Goal: Share content: Share content

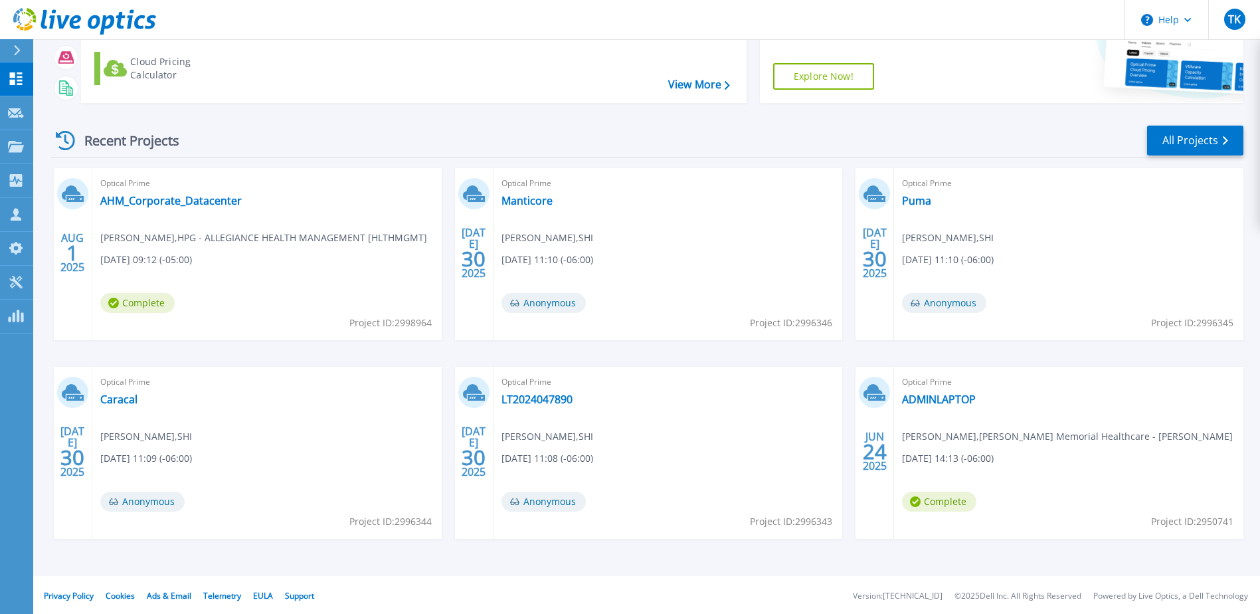
scroll to position [122, 0]
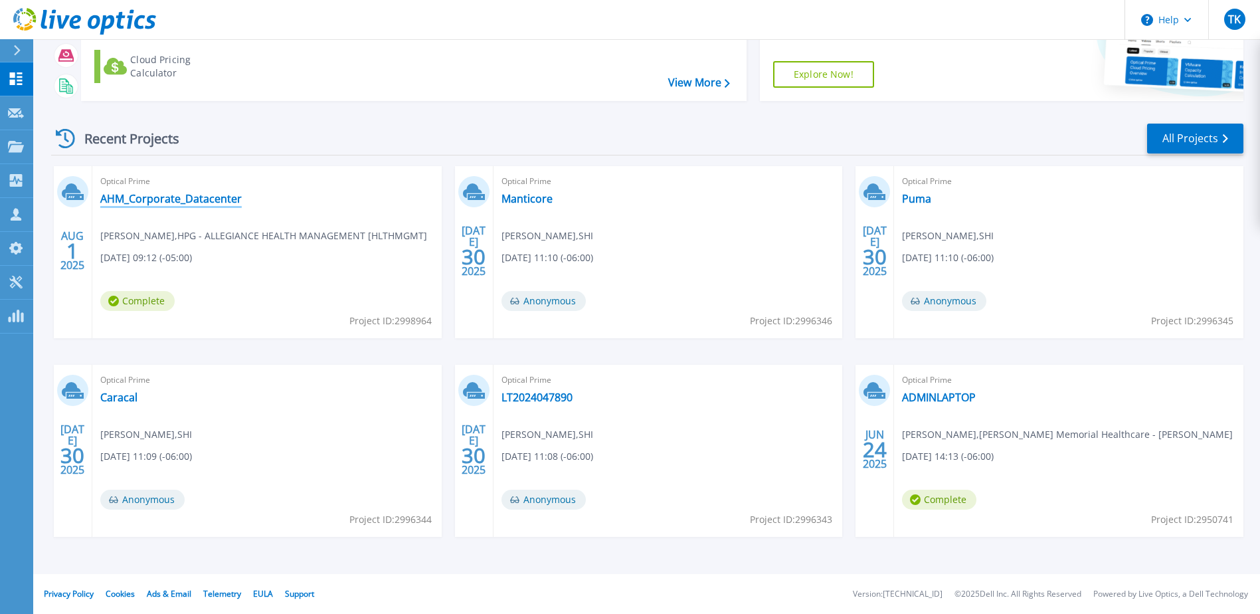
click at [145, 202] on link "AHM_Corporate_Datacenter" at bounding box center [170, 198] width 141 height 13
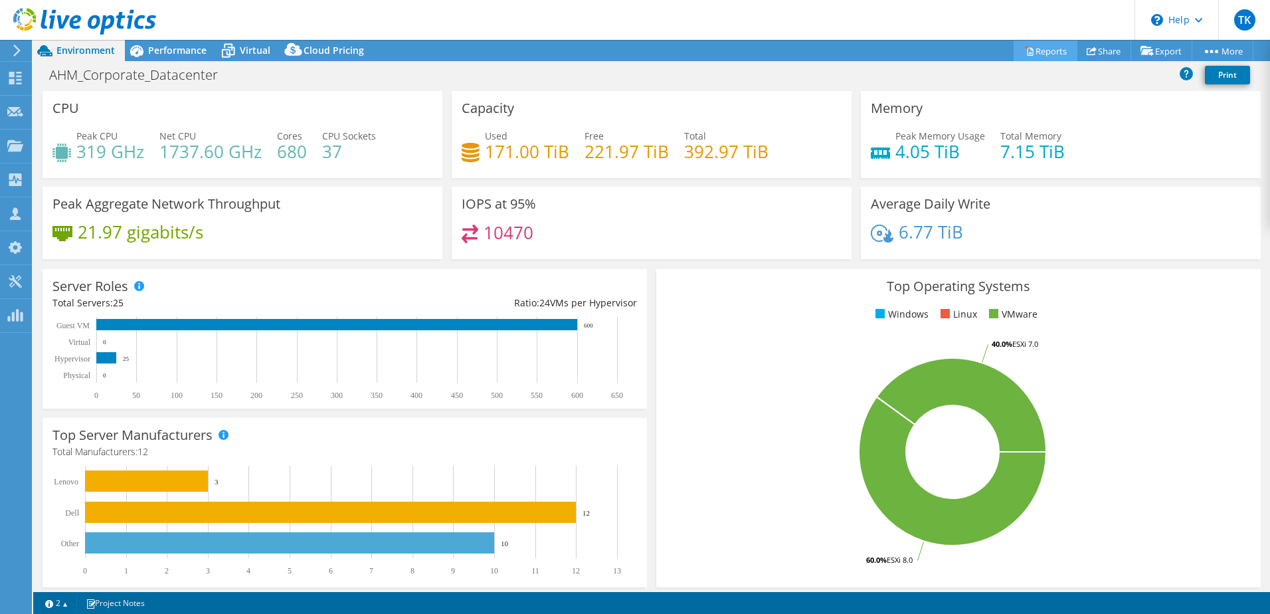
click at [1045, 49] on link "Reports" at bounding box center [1046, 51] width 64 height 21
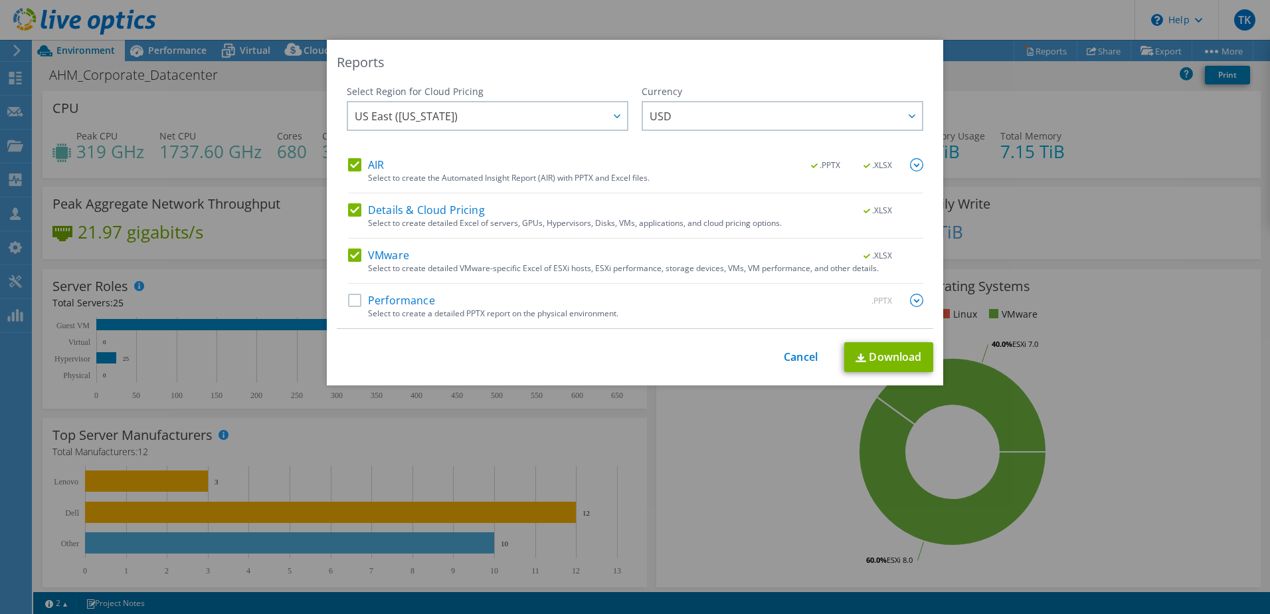
click at [348, 299] on label "Performance" at bounding box center [391, 300] width 87 height 13
click at [0, 0] on input "Performance" at bounding box center [0, 0] width 0 height 0
click at [877, 357] on link "Download" at bounding box center [888, 357] width 89 height 30
click at [811, 358] on link "Cancel" at bounding box center [801, 357] width 34 height 13
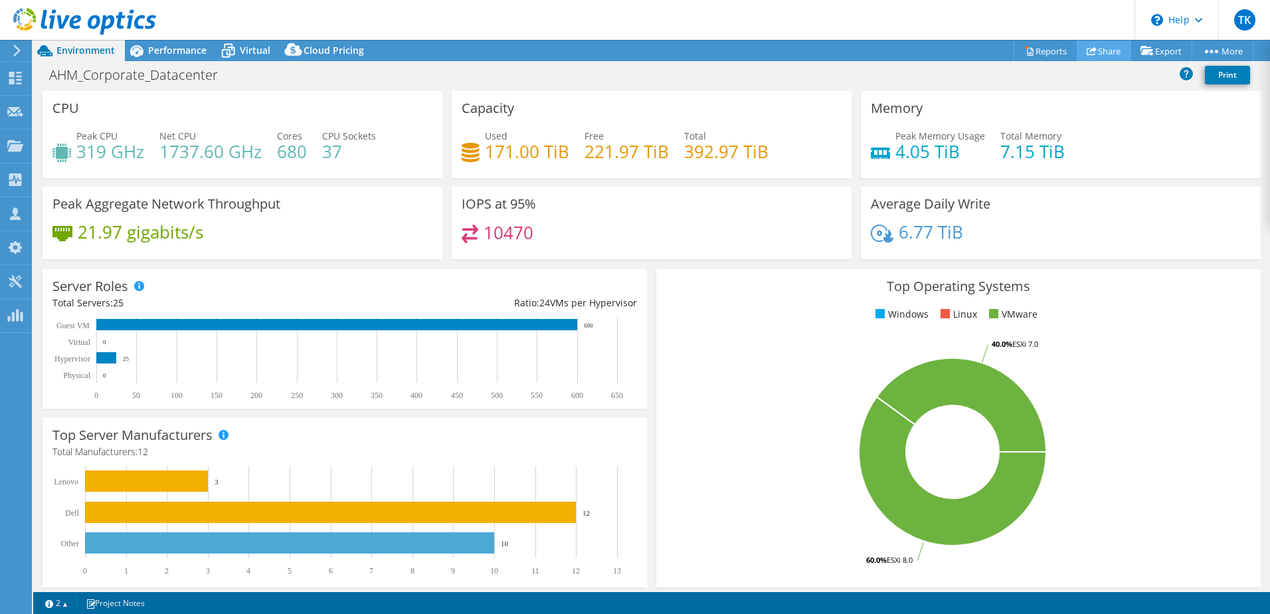
click at [1094, 52] on link "Share" at bounding box center [1104, 51] width 54 height 21
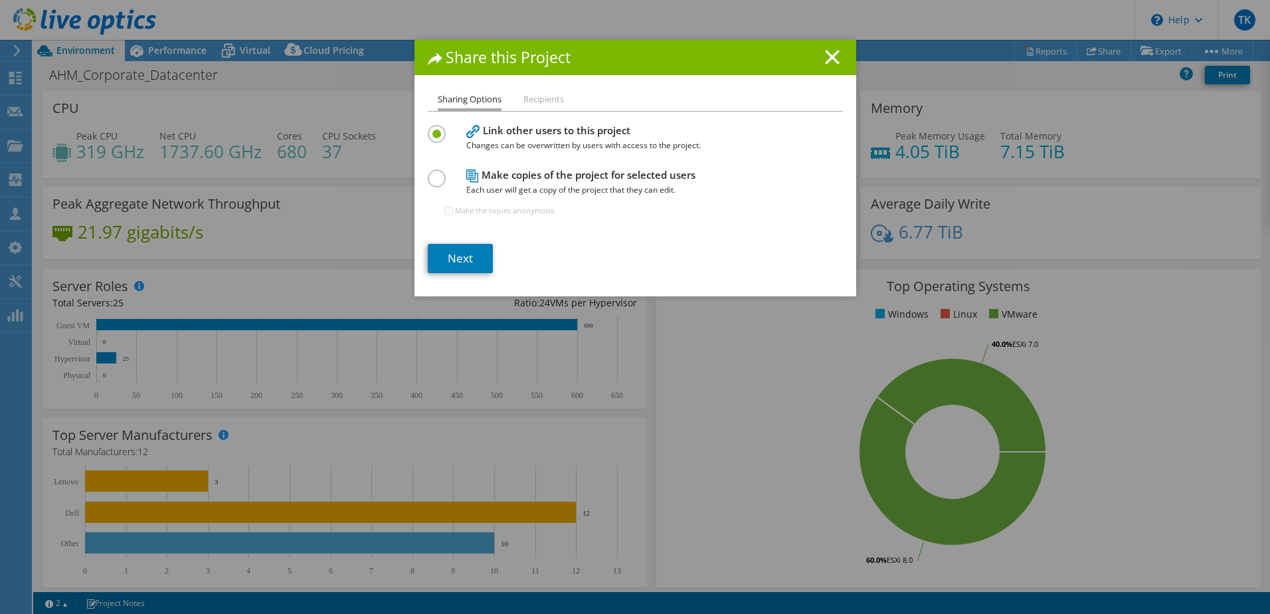
click at [428, 173] on label at bounding box center [439, 170] width 23 height 3
click at [0, 0] on input "radio" at bounding box center [0, 0] width 0 height 0
click at [549, 100] on li "Recipients" at bounding box center [543, 100] width 41 height 17
click at [473, 252] on link "Next" at bounding box center [460, 258] width 65 height 29
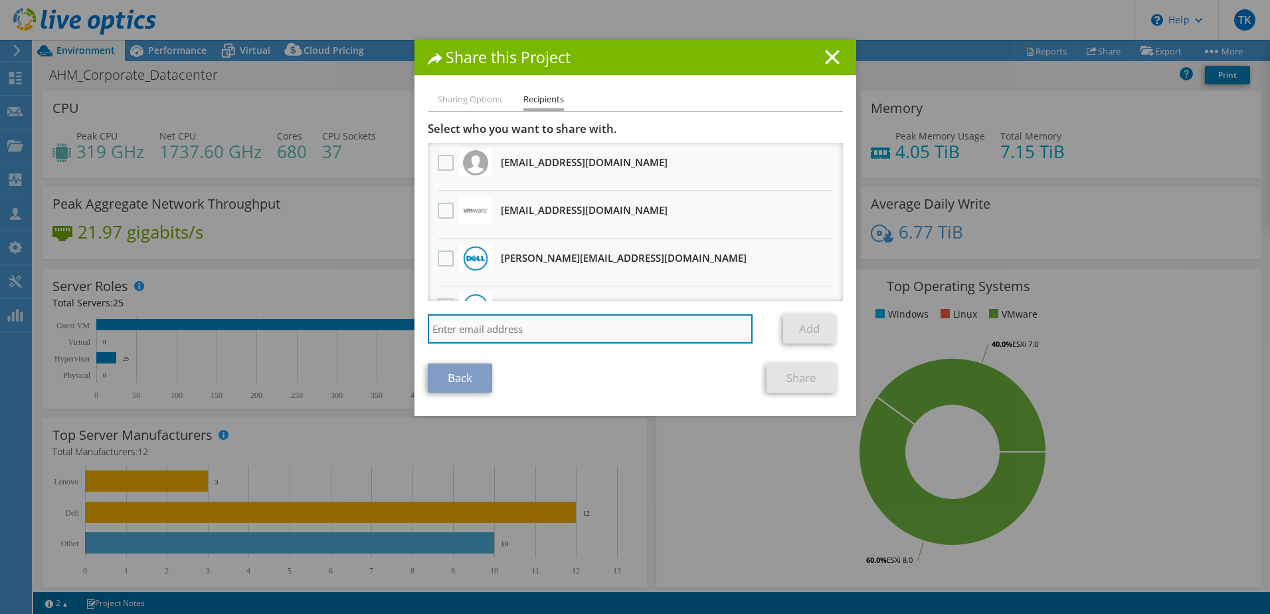
click at [472, 331] on input "search" at bounding box center [590, 328] width 325 height 29
type input "[EMAIL_ADDRESS][DOMAIN_NAME]"
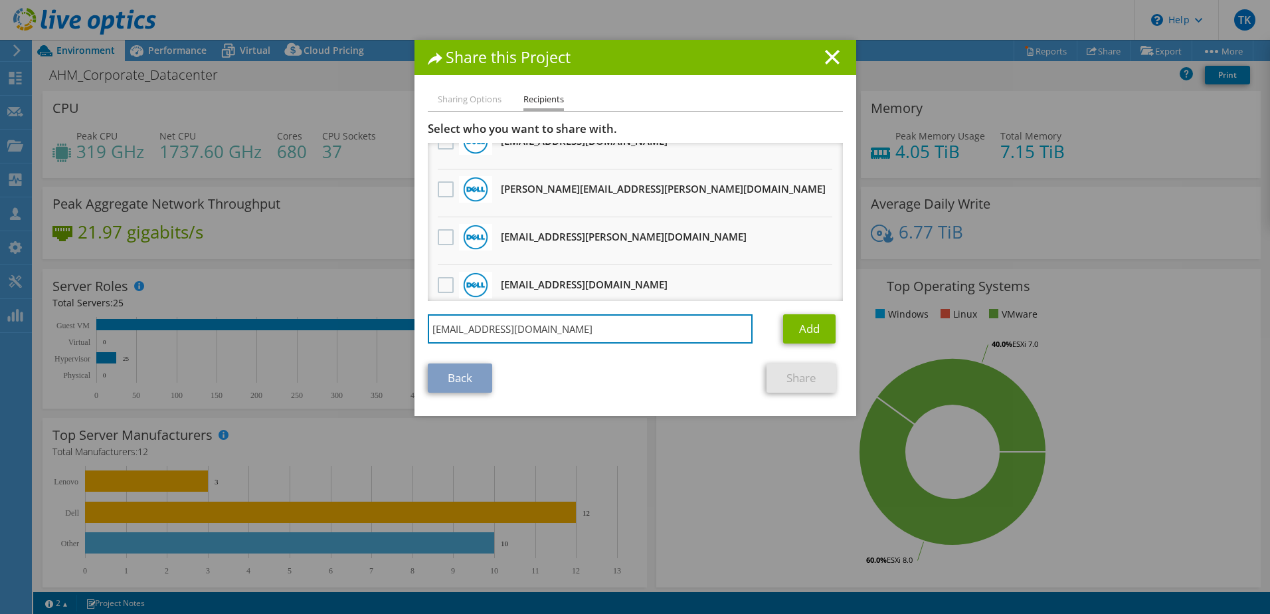
scroll to position [1038, 0]
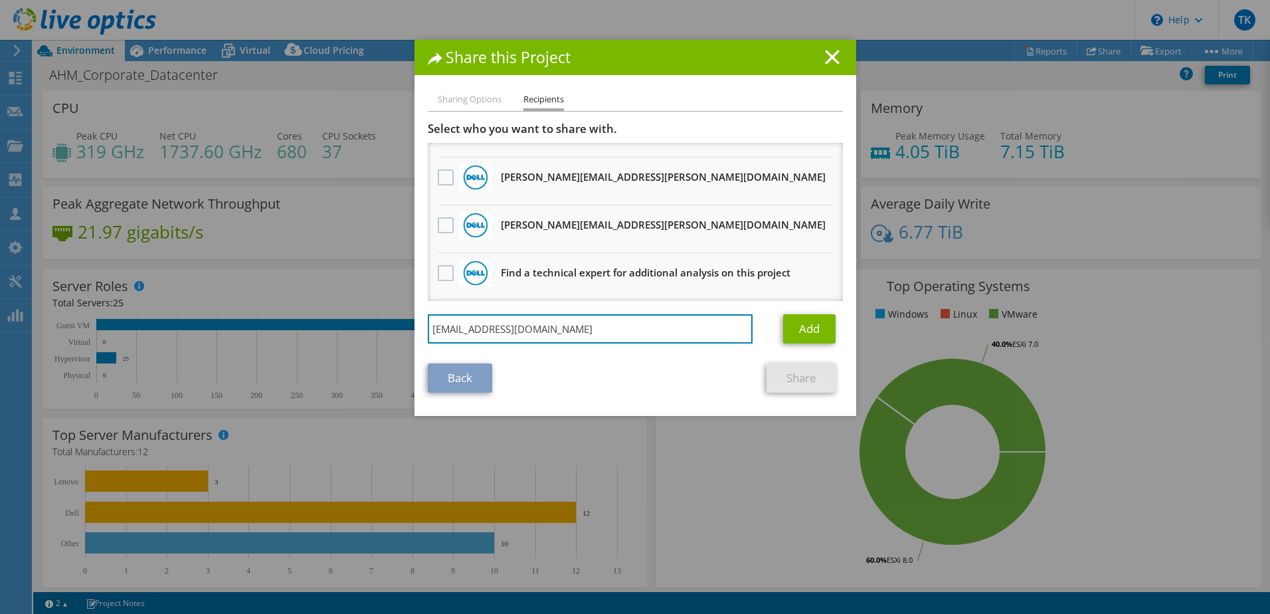
drag, startPoint x: 547, startPoint y: 328, endPoint x: 175, endPoint y: 314, distance: 372.2
click at [175, 314] on div "Share this Project Sharing Options Recipients Link other users to this project …" at bounding box center [635, 307] width 1270 height 534
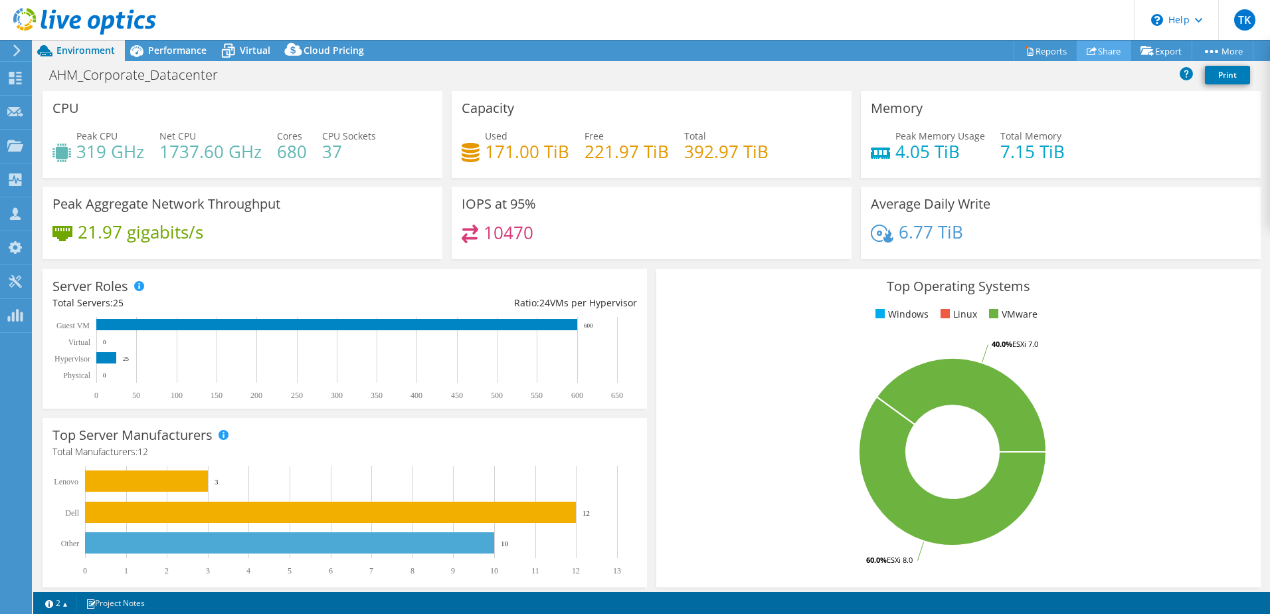
click at [1091, 52] on link "Share" at bounding box center [1104, 51] width 54 height 21
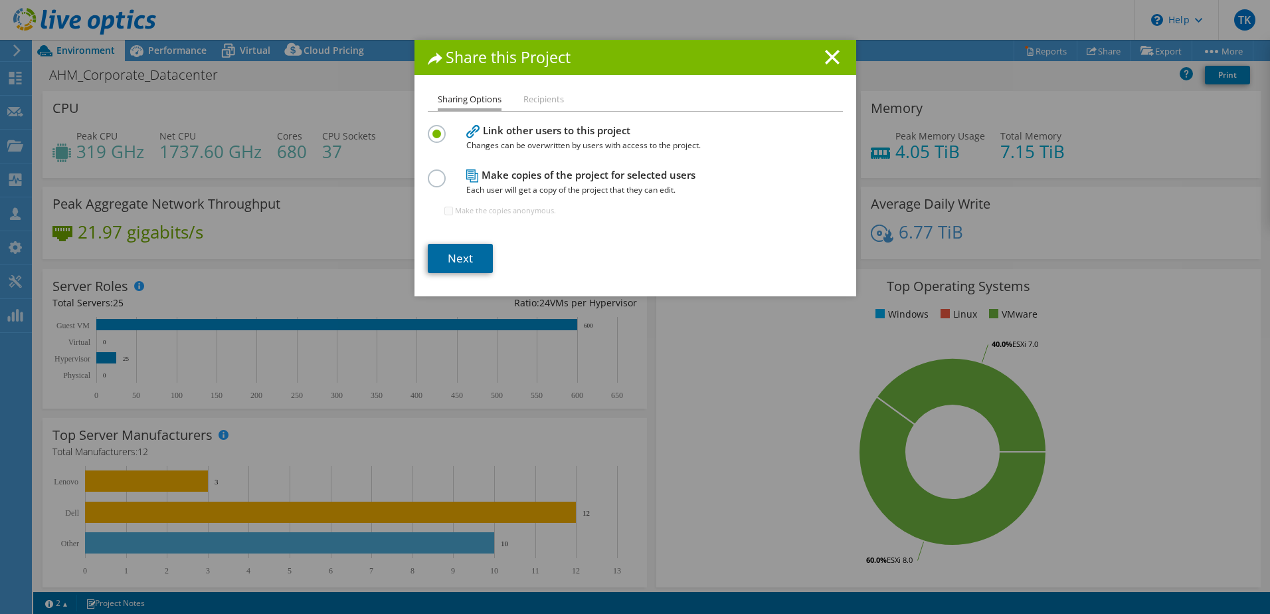
click at [467, 260] on link "Next" at bounding box center [460, 258] width 65 height 29
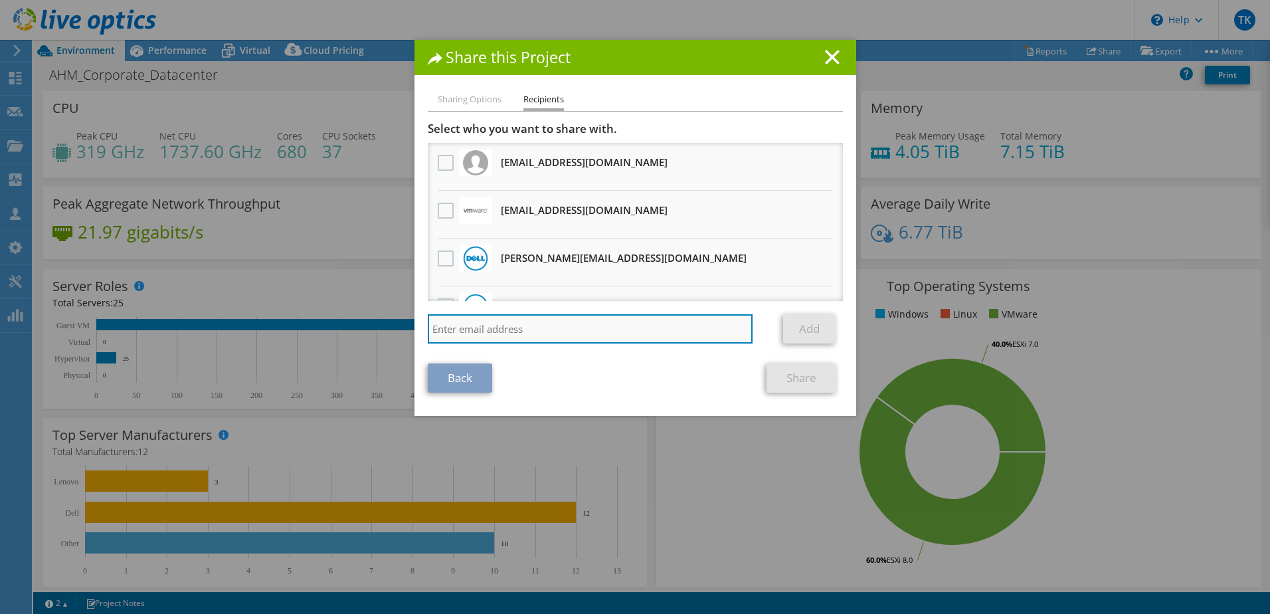
click at [465, 332] on input "search" at bounding box center [590, 328] width 325 height 29
type input "[PERSON_NAME][EMAIL_ADDRESS][DOMAIN_NAME]"
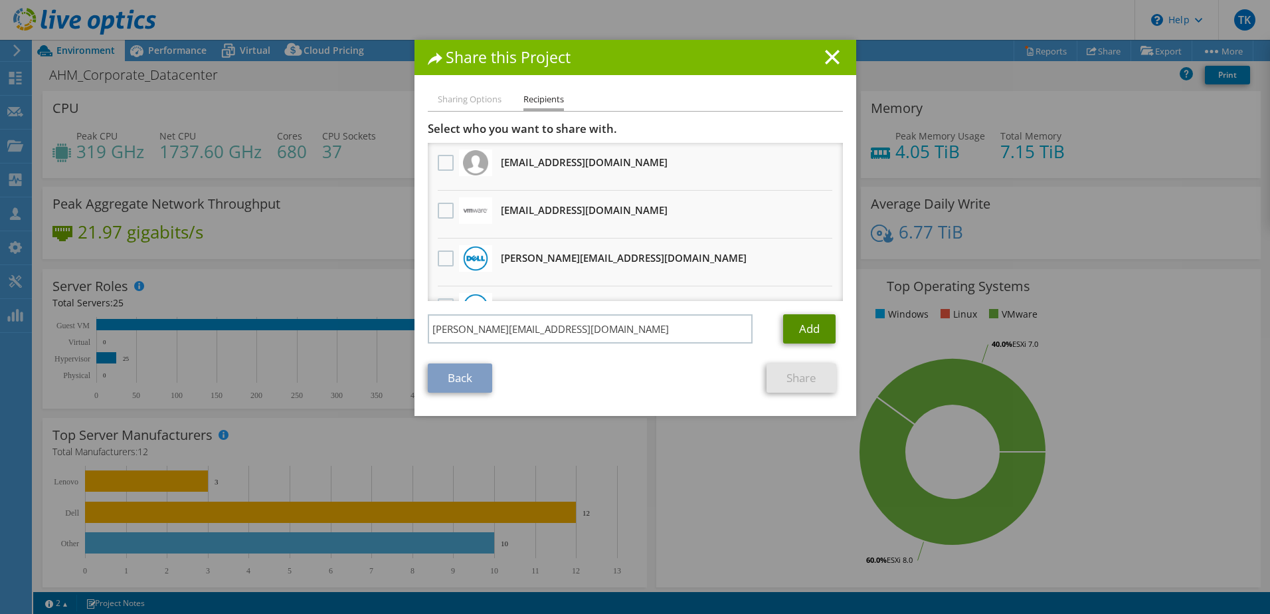
click at [790, 333] on link "Add" at bounding box center [809, 328] width 52 height 29
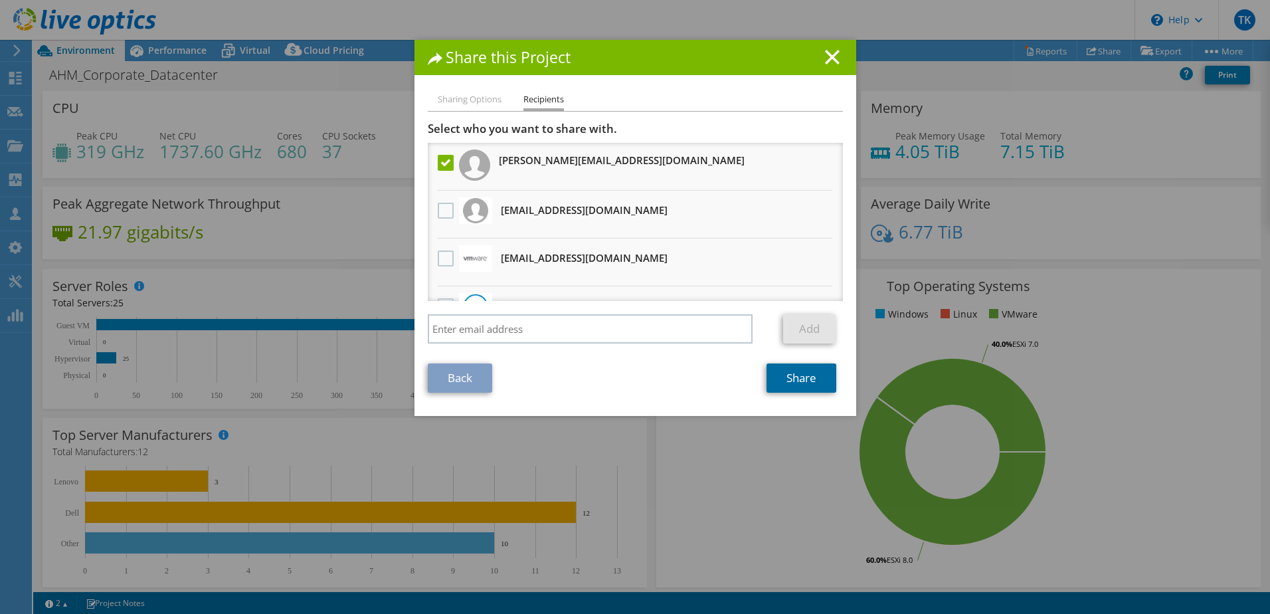
click at [789, 378] on link "Share" at bounding box center [802, 377] width 70 height 29
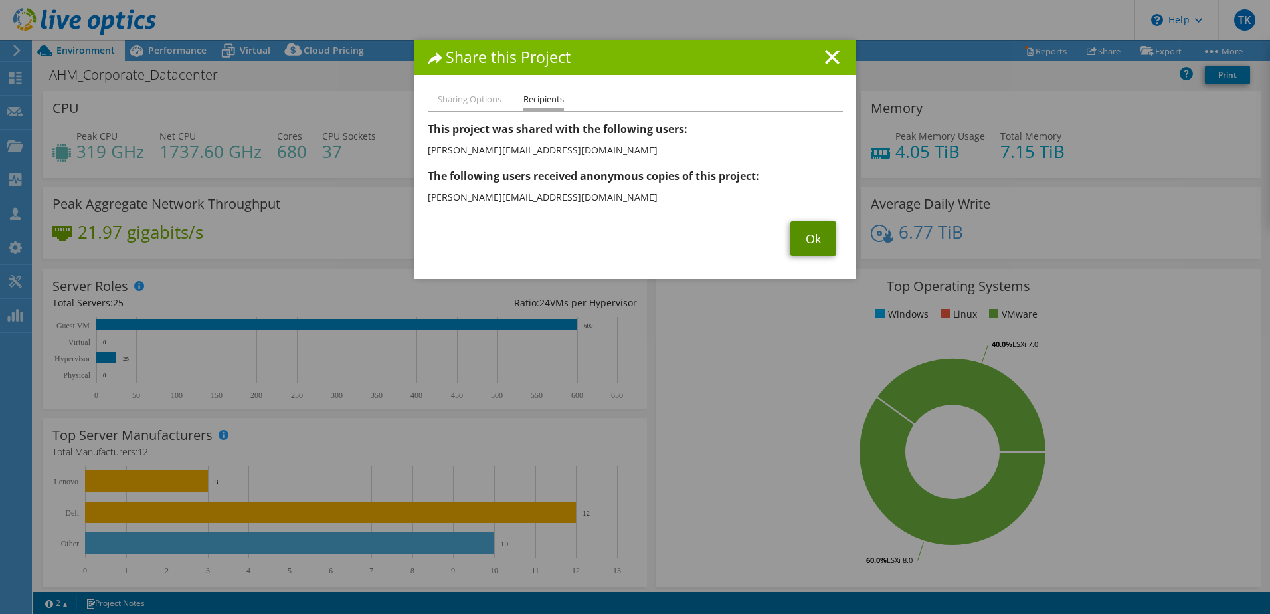
click at [798, 242] on link "Ok" at bounding box center [813, 238] width 46 height 35
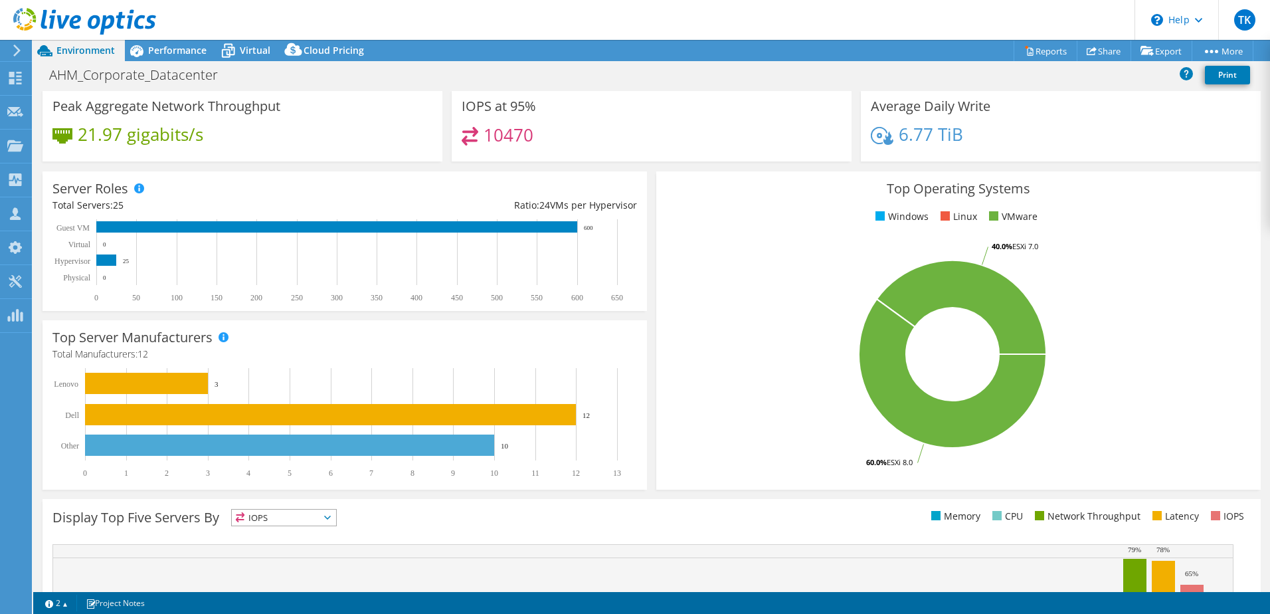
scroll to position [0, 0]
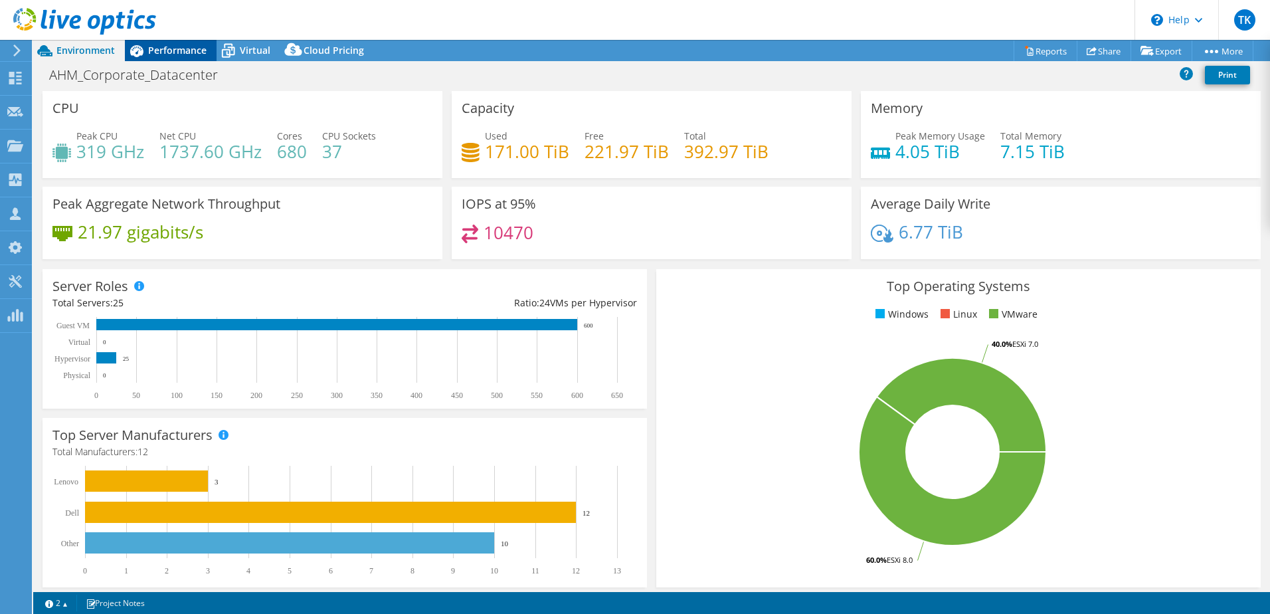
click at [179, 40] on div "Performance" at bounding box center [171, 50] width 92 height 21
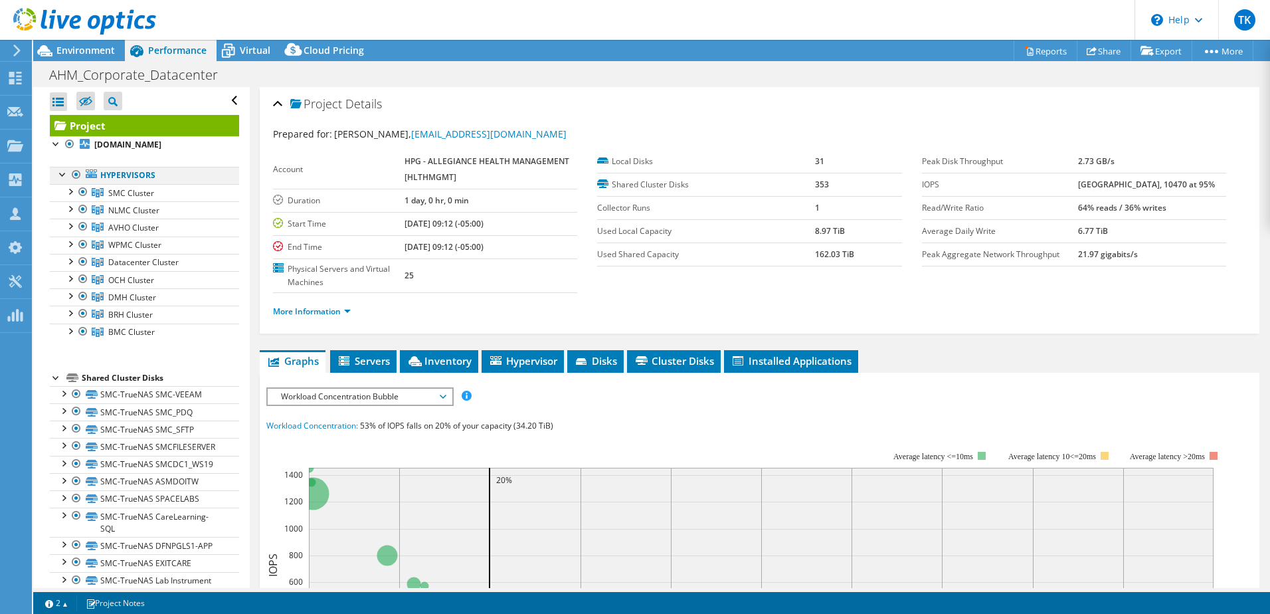
click at [75, 173] on div at bounding box center [76, 175] width 13 height 16
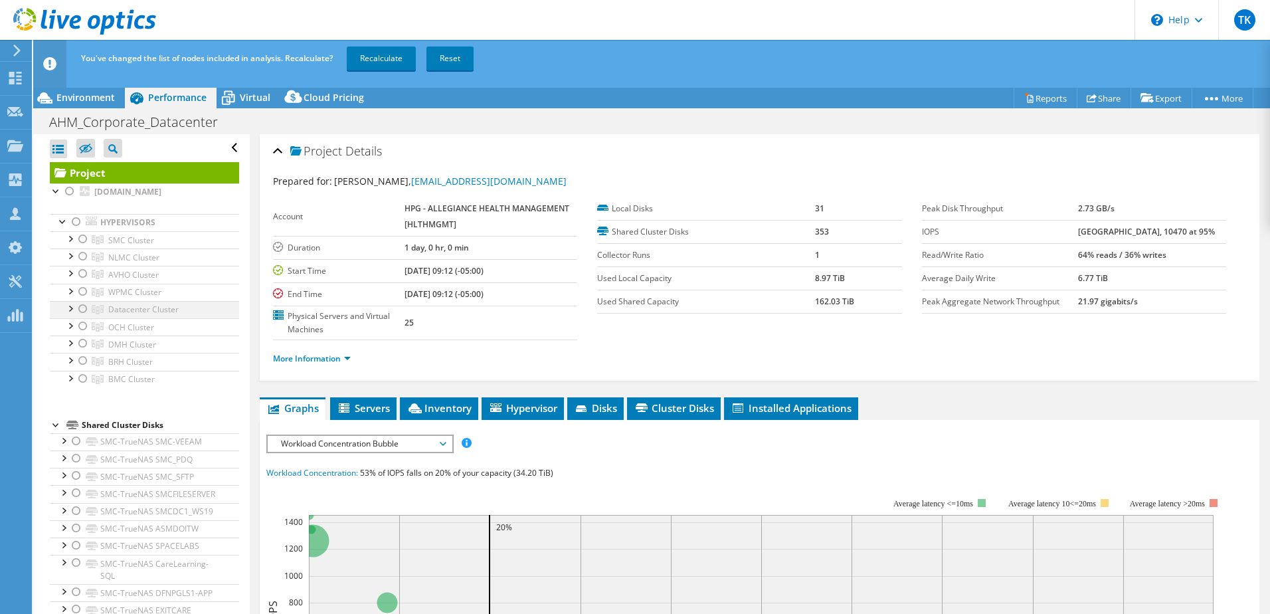
click at [81, 311] on div at bounding box center [82, 309] width 13 height 16
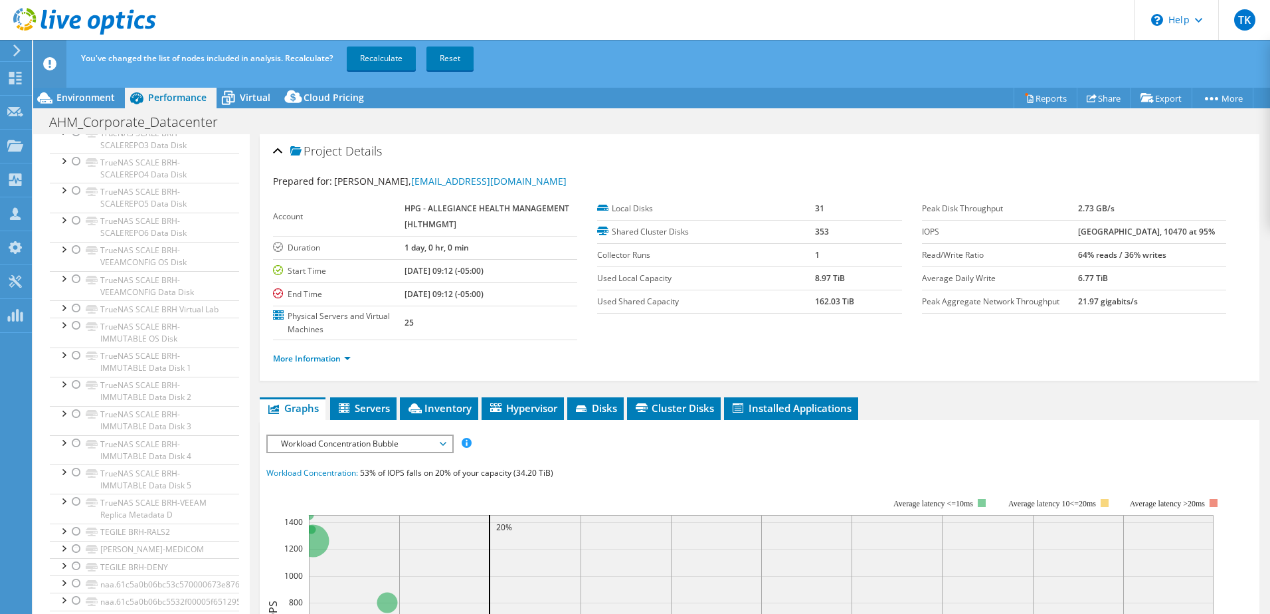
scroll to position [6457, 0]
click at [389, 58] on link "Recalculate" at bounding box center [381, 58] width 69 height 24
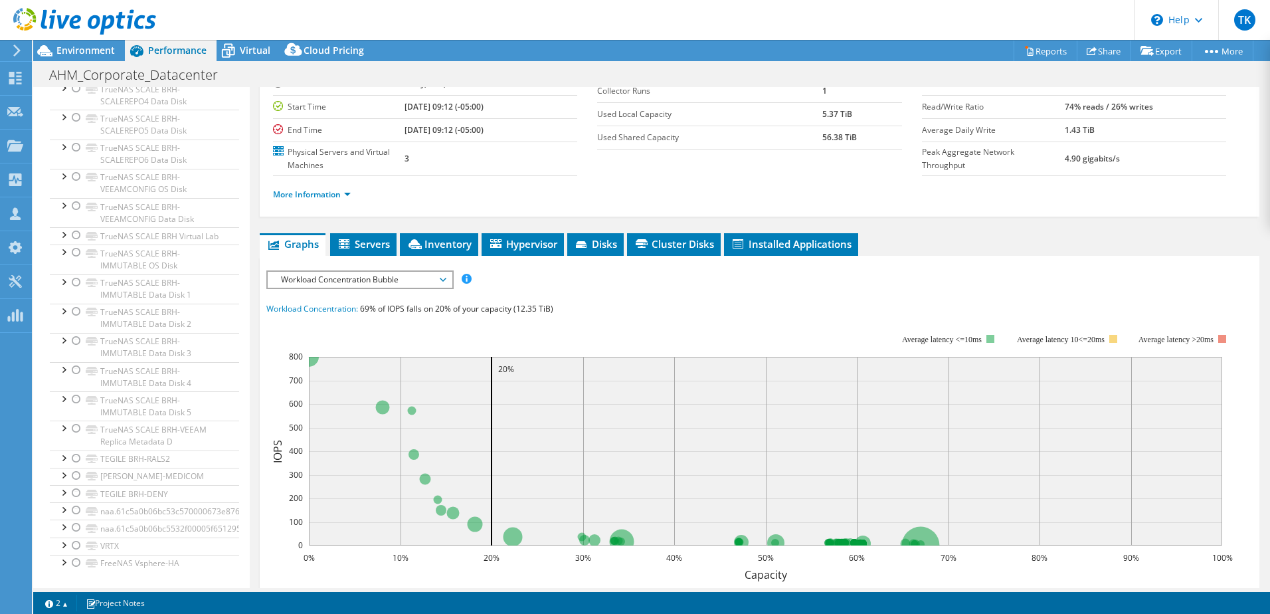
scroll to position [0, 0]
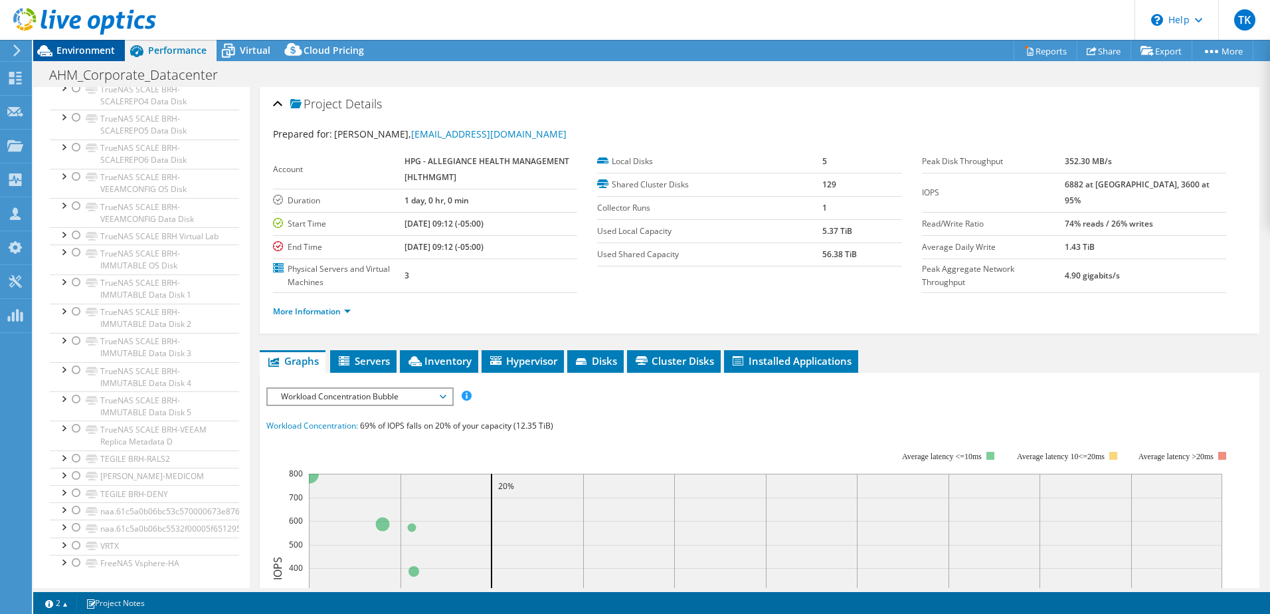
click at [94, 45] on span "Environment" at bounding box center [85, 50] width 58 height 13
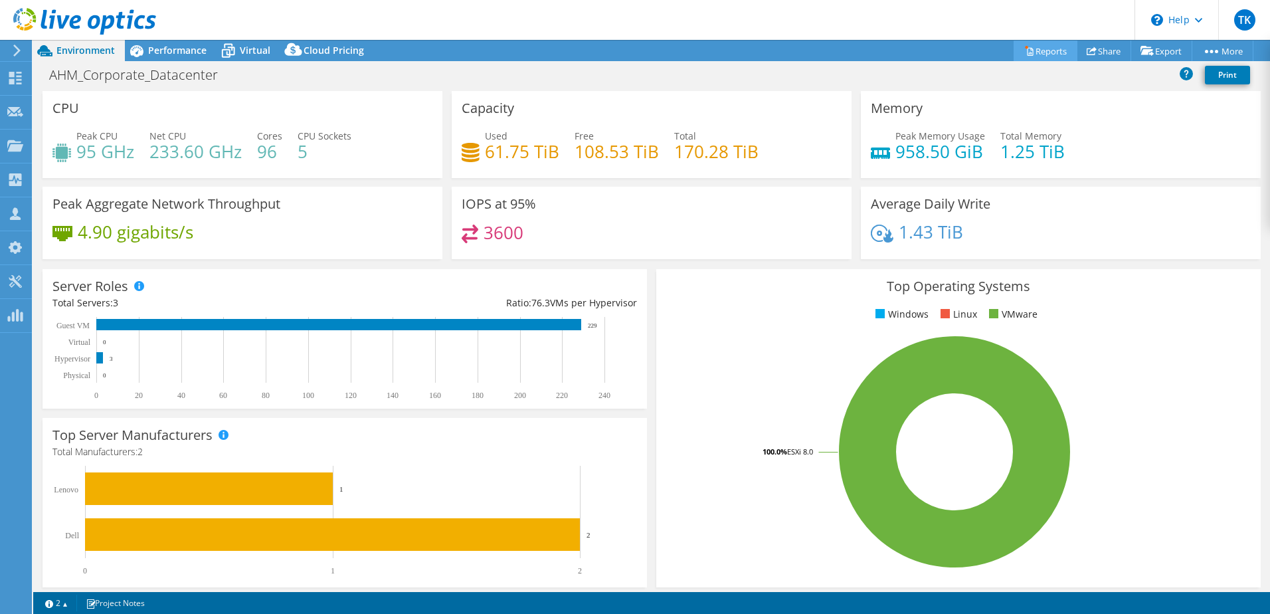
click at [1034, 52] on link "Reports" at bounding box center [1046, 51] width 64 height 21
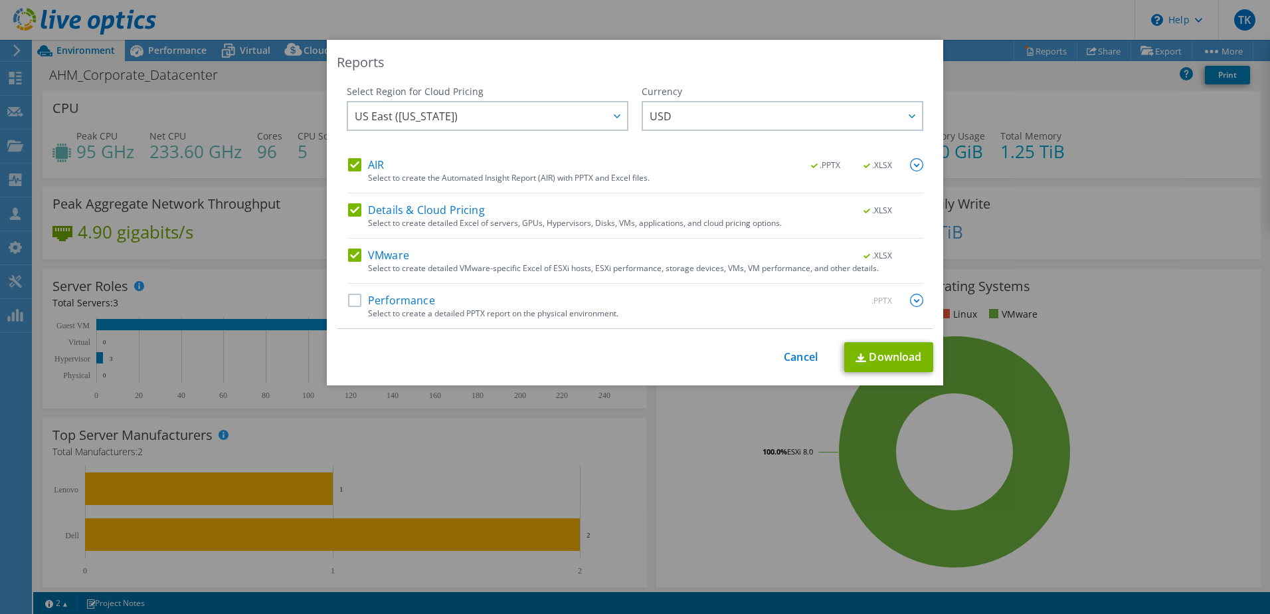
click at [349, 301] on label "Performance" at bounding box center [391, 300] width 87 height 13
click at [0, 0] on input "Performance" at bounding box center [0, 0] width 0 height 0
click at [879, 361] on link "Download" at bounding box center [888, 357] width 89 height 30
click at [802, 363] on link "Cancel" at bounding box center [801, 357] width 34 height 13
